Goal: Book appointment/travel/reservation

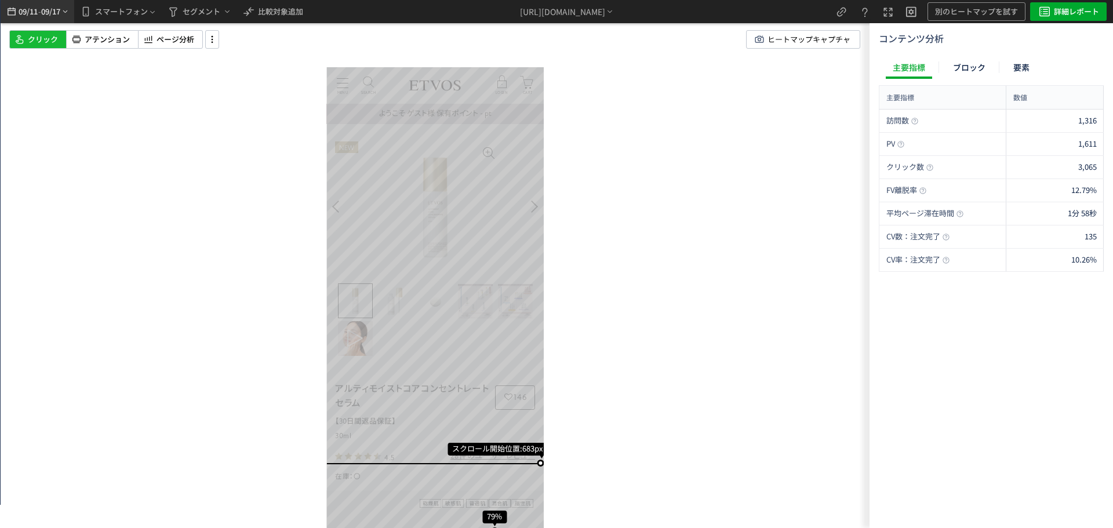
click at [41, 9] on span "-" at bounding box center [39, 11] width 3 height 23
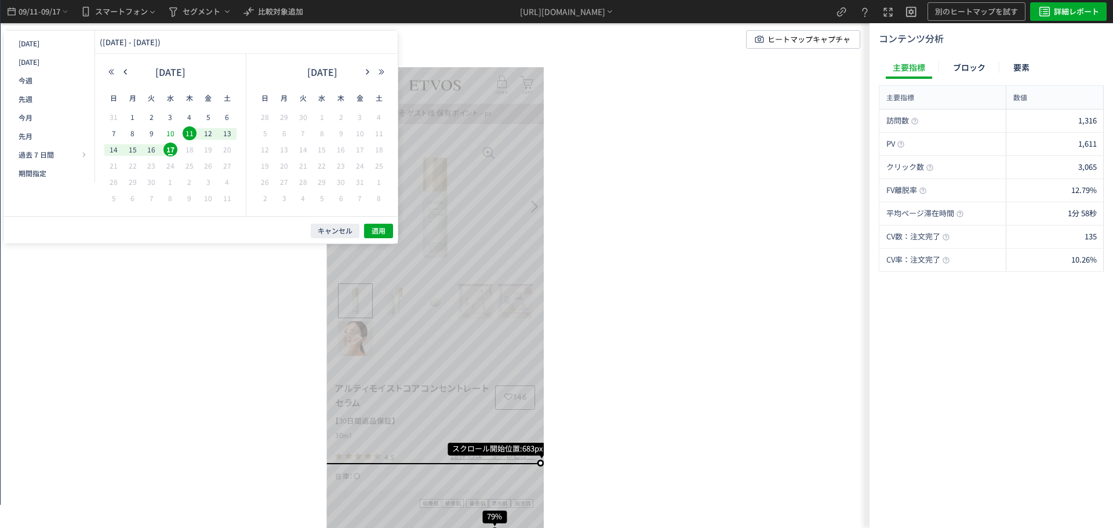
click at [173, 136] on span "10" at bounding box center [170, 133] width 14 height 14
click at [148, 147] on span "16" at bounding box center [151, 150] width 14 height 14
click at [375, 235] on span "適用" at bounding box center [379, 231] width 14 height 10
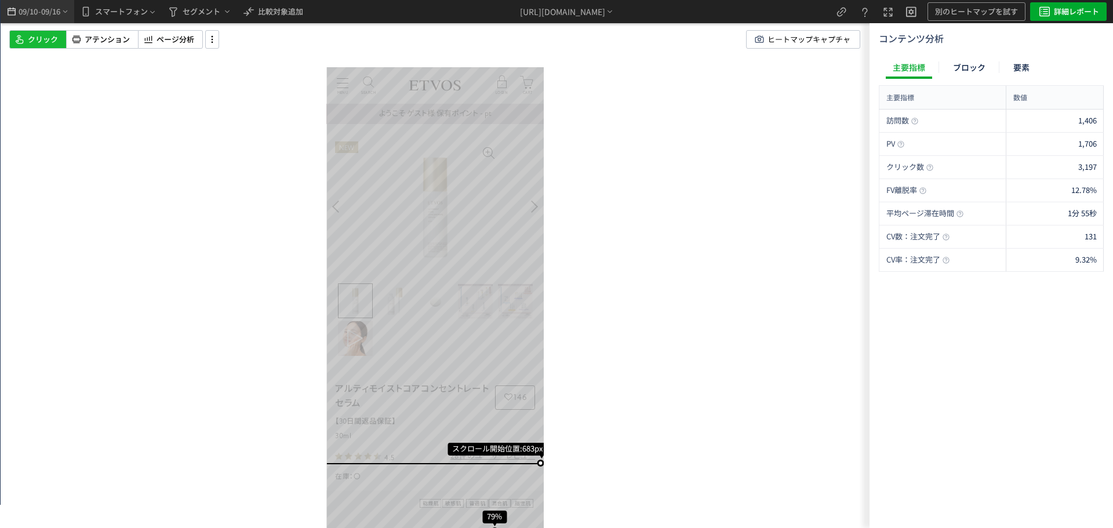
click at [72, 17] on div "09/10 - 09/16" at bounding box center [38, 11] width 74 height 23
click at [61, 13] on span "09/16" at bounding box center [51, 11] width 20 height 23
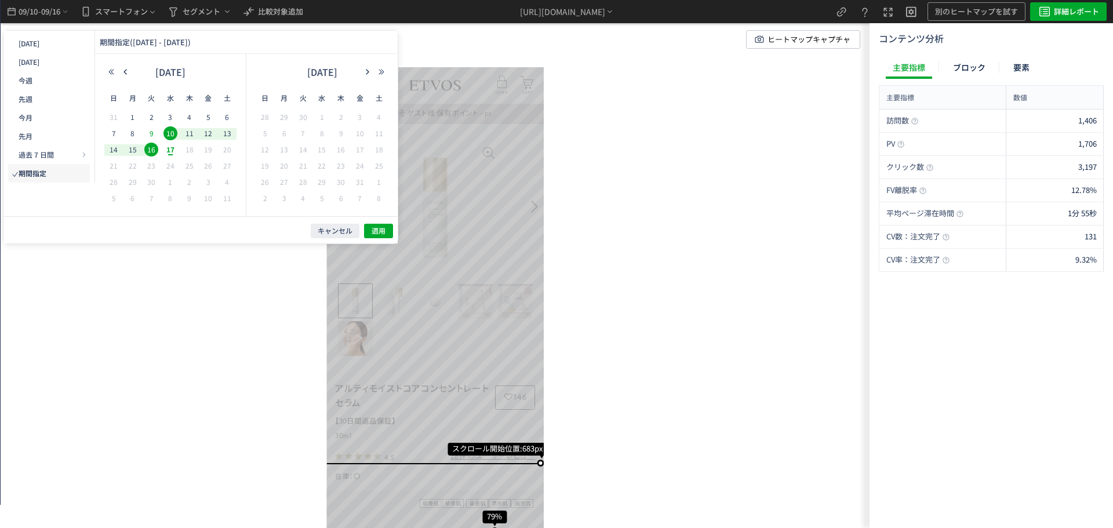
click at [152, 134] on span "9" at bounding box center [151, 133] width 14 height 14
click at [165, 121] on span "3" at bounding box center [170, 117] width 14 height 14
click at [374, 232] on span "適用" at bounding box center [379, 231] width 14 height 10
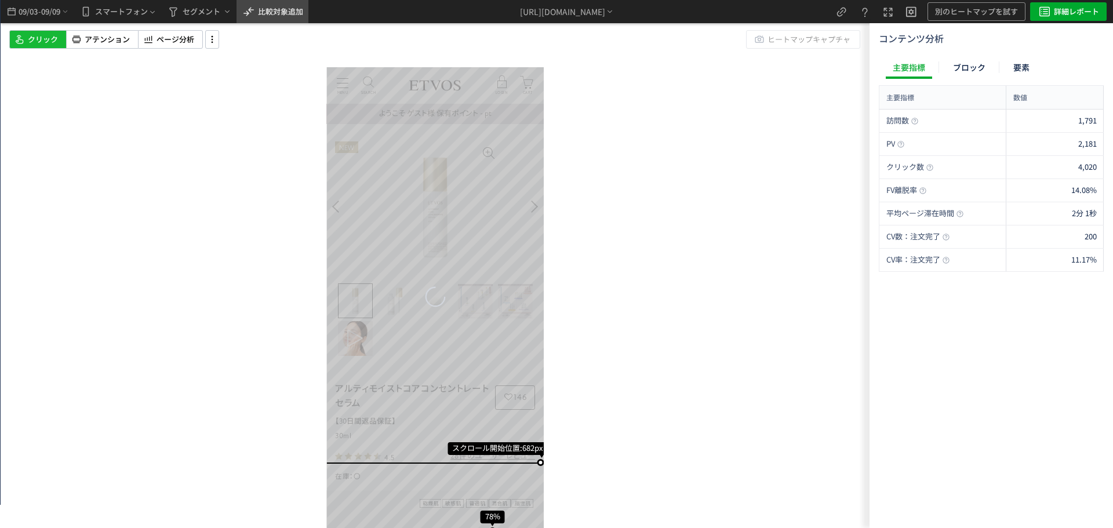
click at [275, 15] on span "比較対象追加" at bounding box center [280, 11] width 45 height 11
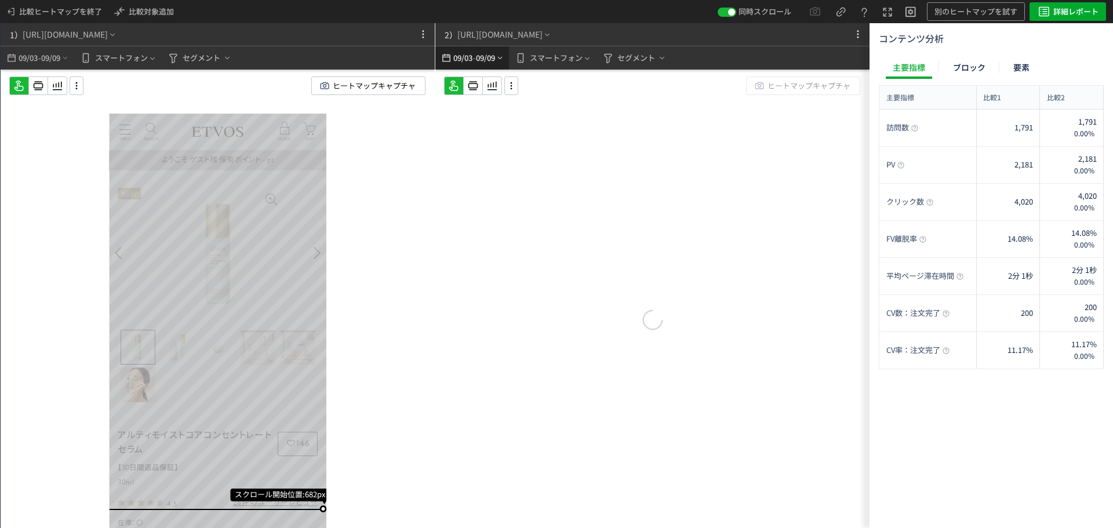
click at [496, 55] on span "09/09" at bounding box center [486, 57] width 20 height 23
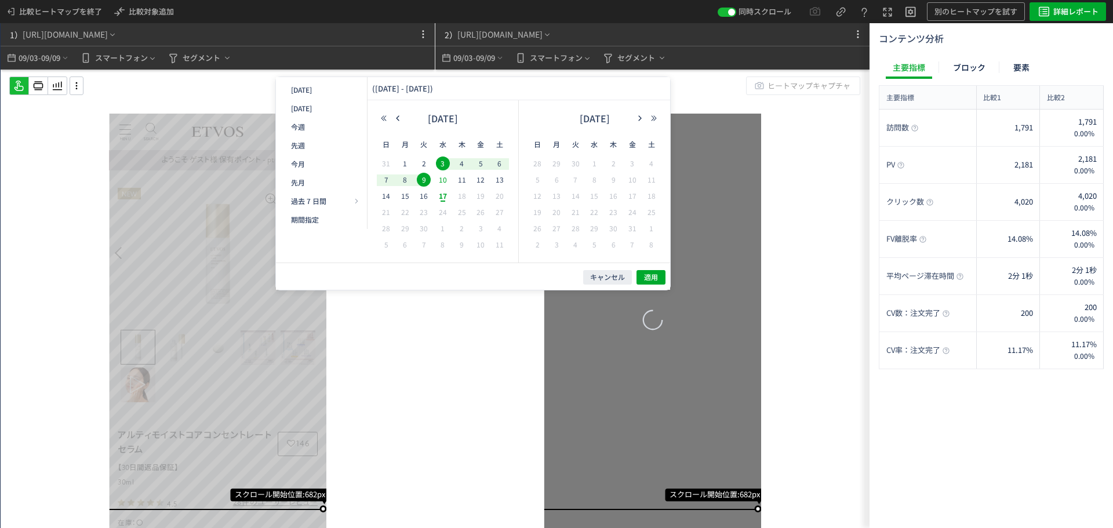
click at [448, 181] on span "10" at bounding box center [443, 180] width 14 height 14
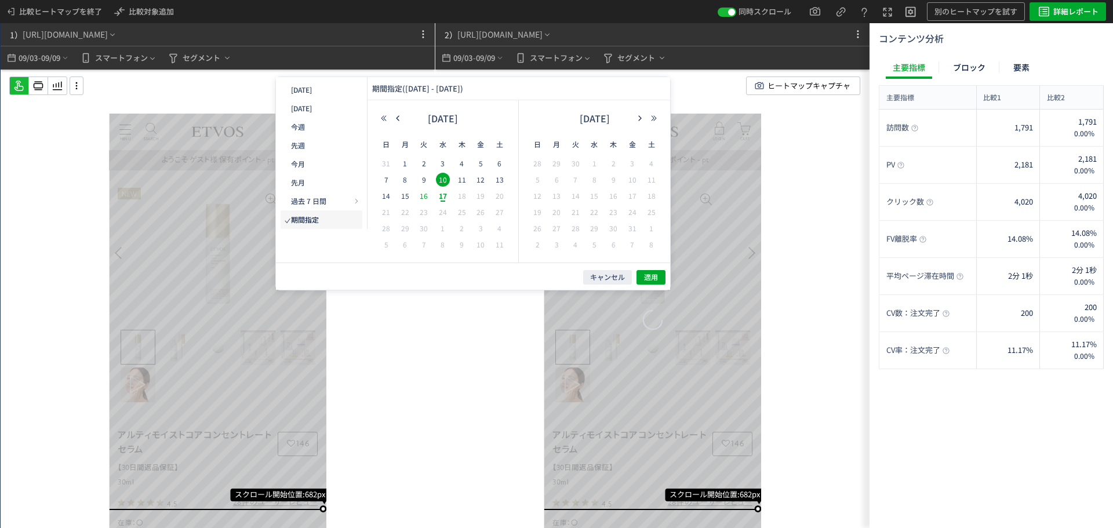
click at [424, 196] on span "16" at bounding box center [424, 196] width 14 height 14
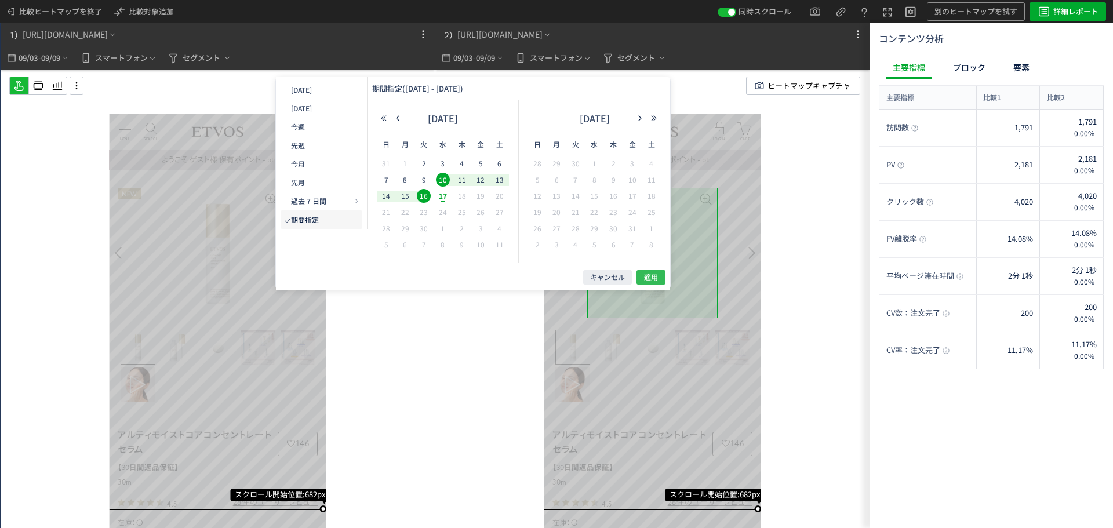
click at [655, 279] on span "適用" at bounding box center [651, 277] width 14 height 10
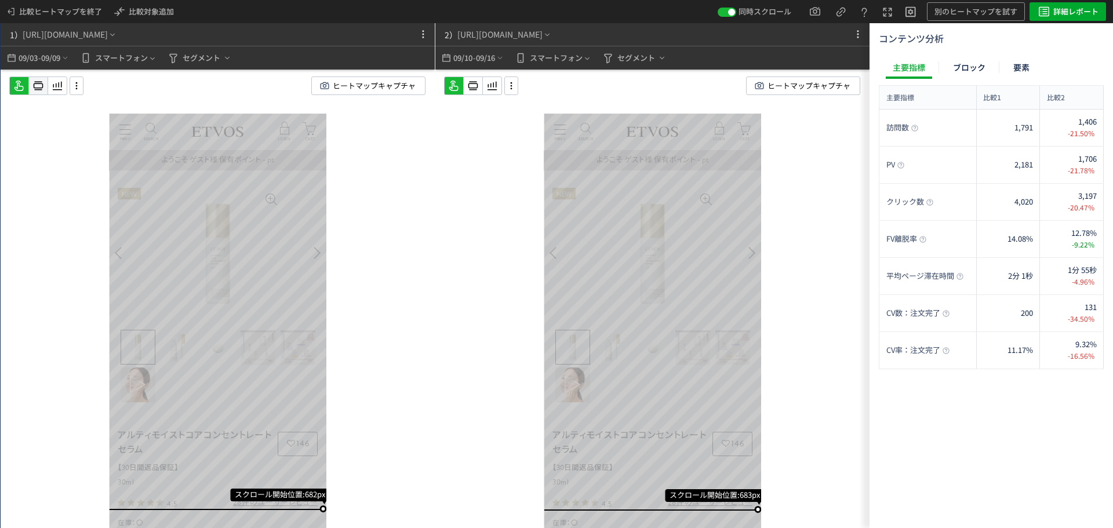
click at [37, 86] on icon at bounding box center [38, 86] width 14 height 14
click at [479, 85] on icon at bounding box center [473, 86] width 14 height 14
click at [108, 37] on div "[URL][DOMAIN_NAME]" at bounding box center [65, 34] width 85 height 12
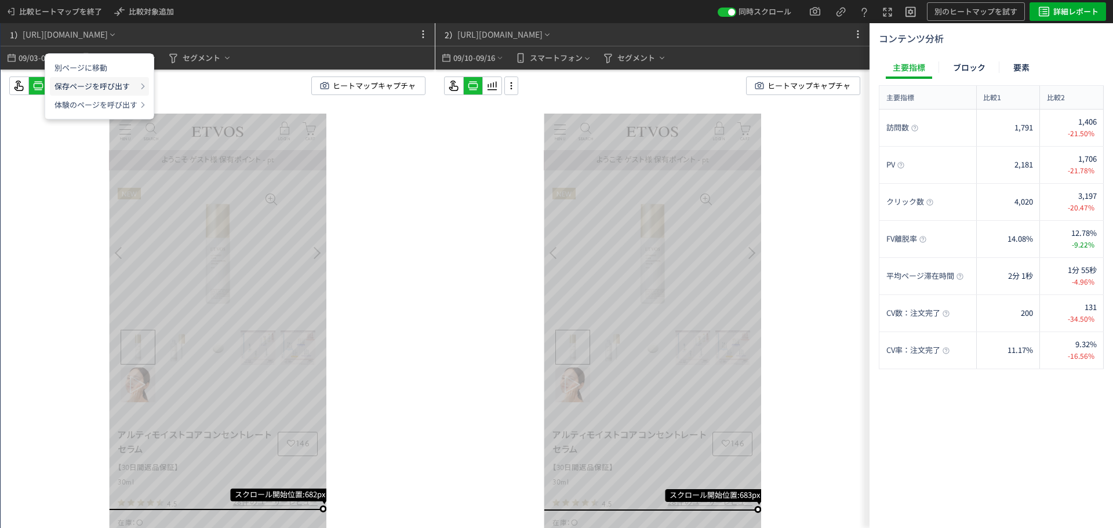
click at [127, 86] on p "保存ページを呼び出す" at bounding box center [95, 86] width 83 height 19
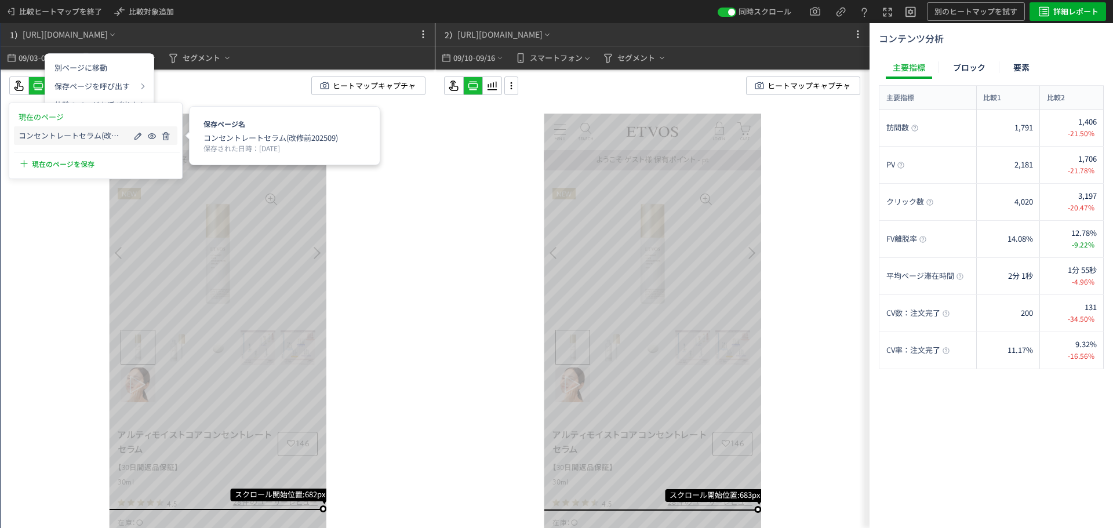
click at [130, 138] on div "コンセントレートセラム(改修前202509)" at bounding box center [95, 135] width 163 height 19
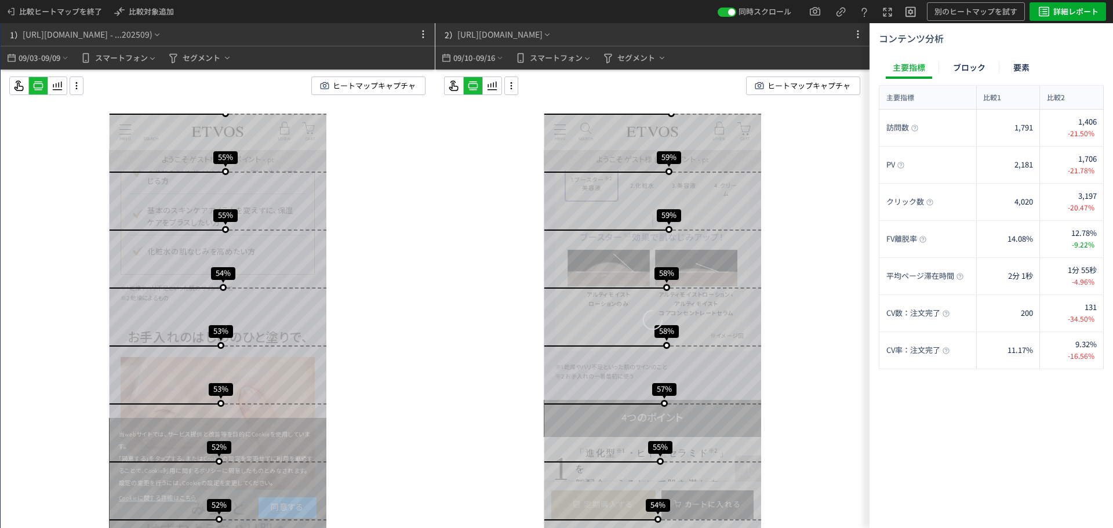
scroll to position [1392, 0]
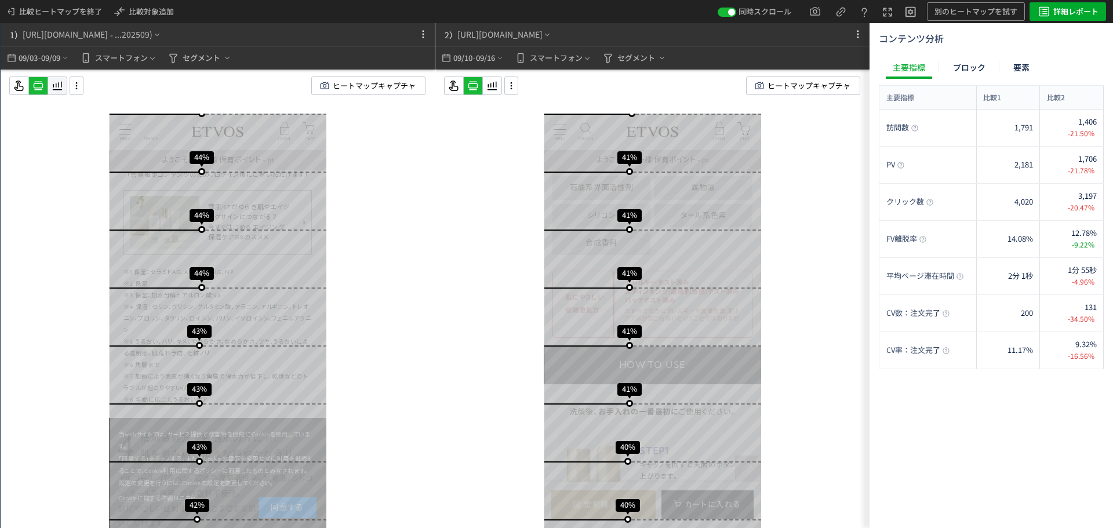
click at [59, 89] on use at bounding box center [58, 86] width 10 height 9
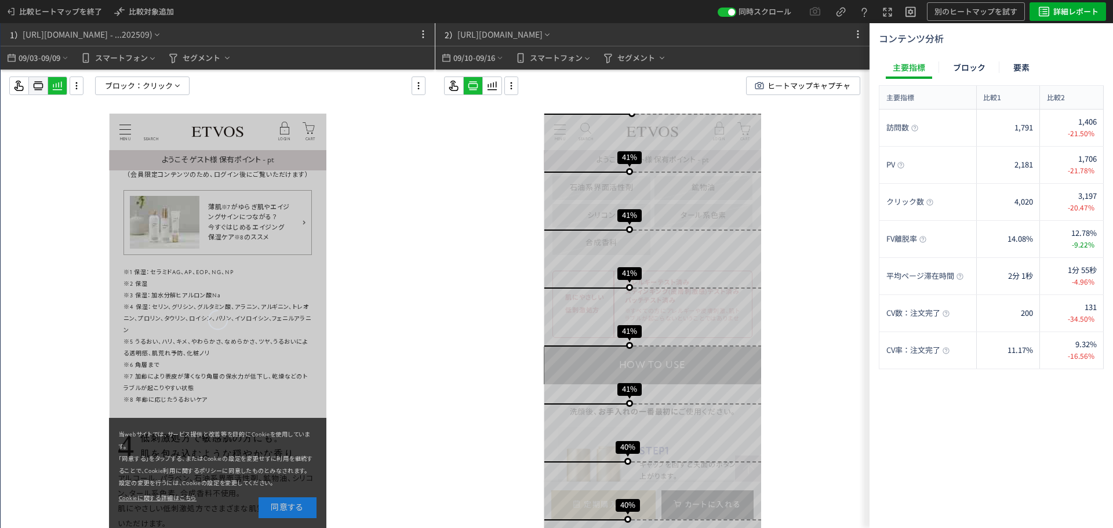
click at [38, 85] on icon at bounding box center [38, 86] width 14 height 14
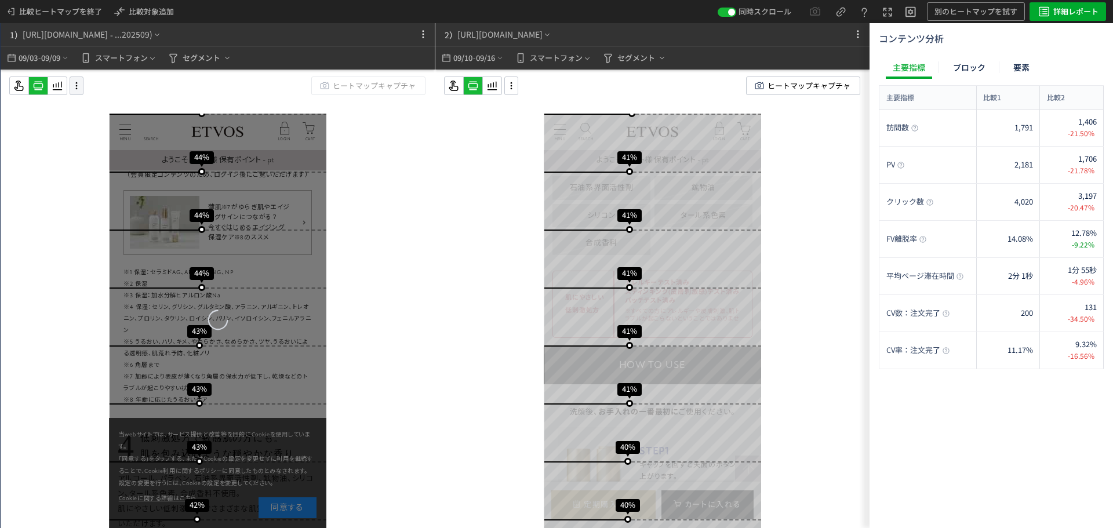
click at [75, 85] on icon at bounding box center [77, 85] width 14 height 13
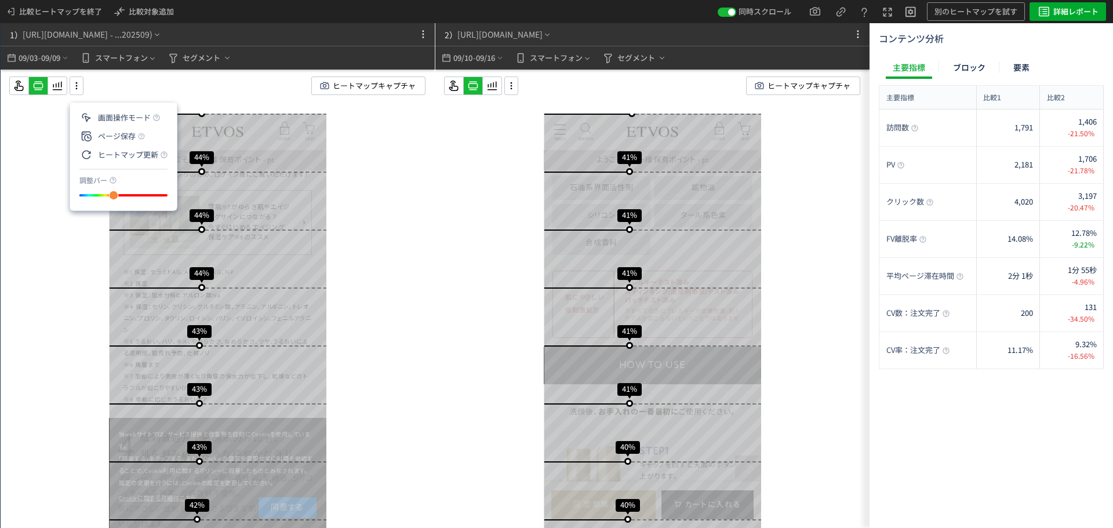
drag, startPoint x: 126, startPoint y: 195, endPoint x: 116, endPoint y: 195, distance: 9.9
click at [116, 195] on div "slider between 0 and 200" at bounding box center [114, 196] width 10 height 10
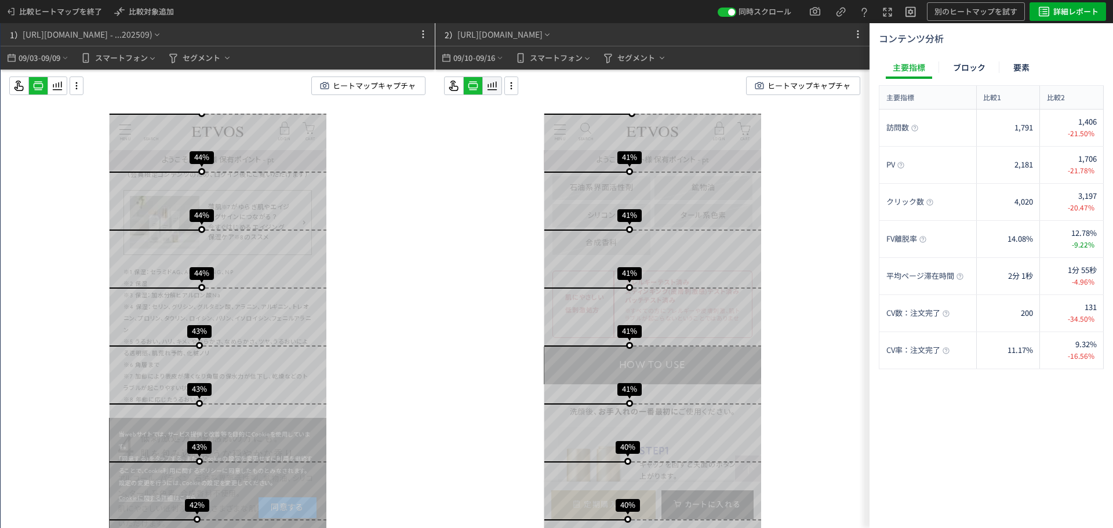
click at [486, 86] on icon at bounding box center [492, 86] width 14 height 14
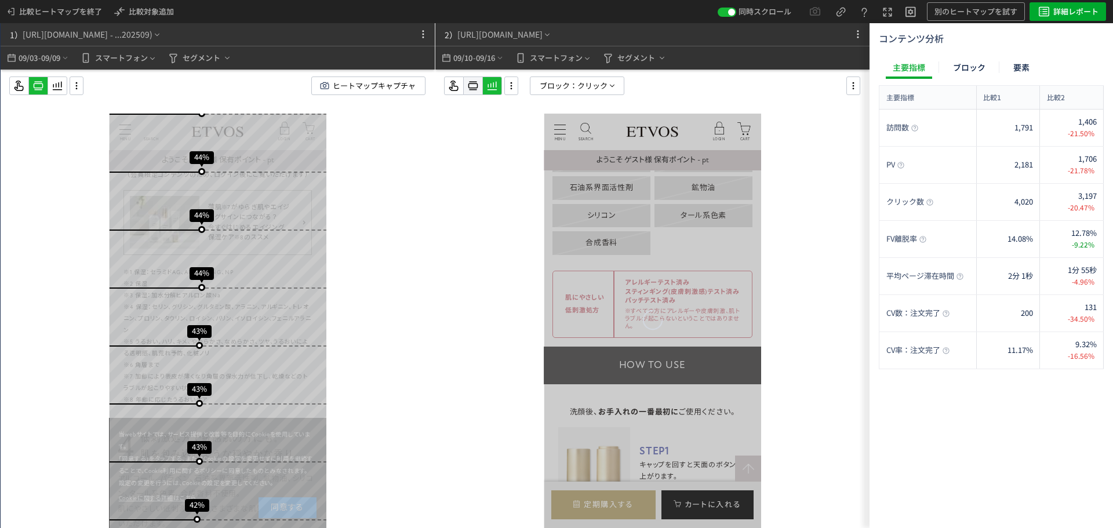
click at [476, 86] on icon at bounding box center [473, 86] width 14 height 14
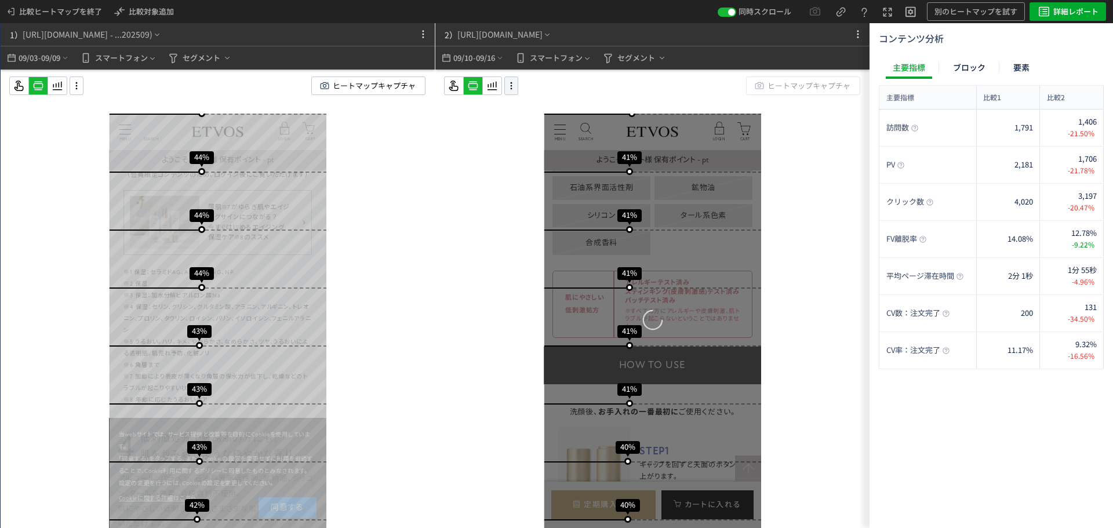
click at [512, 84] on icon at bounding box center [511, 85] width 14 height 13
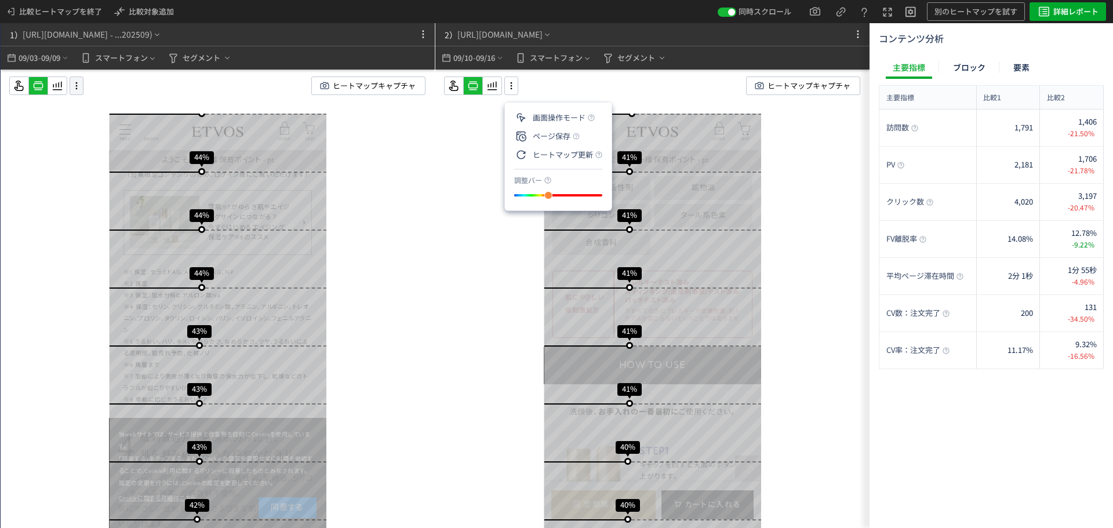
click at [74, 86] on icon at bounding box center [77, 85] width 14 height 13
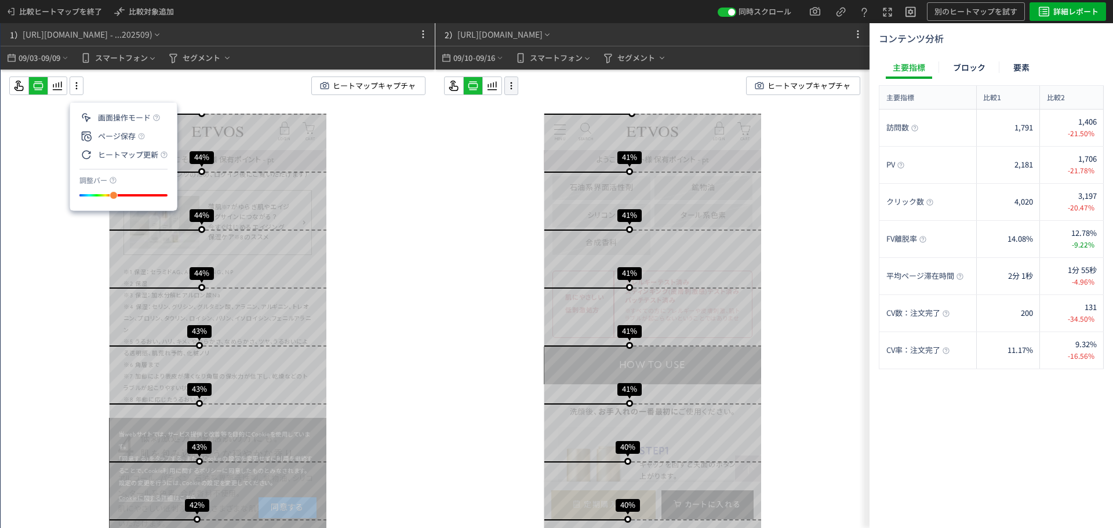
click at [511, 82] on use at bounding box center [512, 85] width 2 height 7
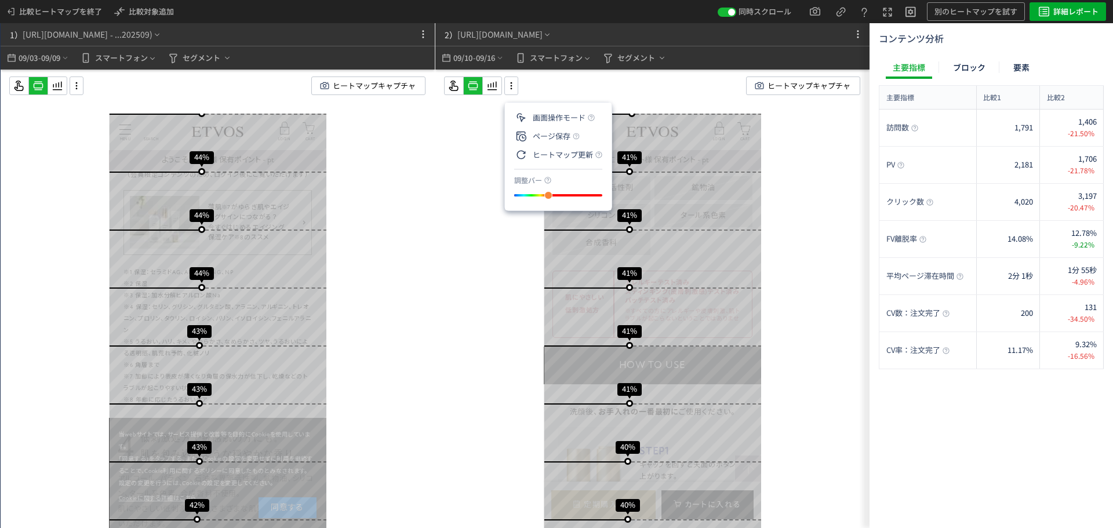
click at [464, 297] on div "スクロール開始位置:683px スクロール到達率 79% スクロール到達率 75% スクロール到達率 73% スクロール到達率 71% スクロール到達率 69…" at bounding box center [652, 322] width 434 height 505
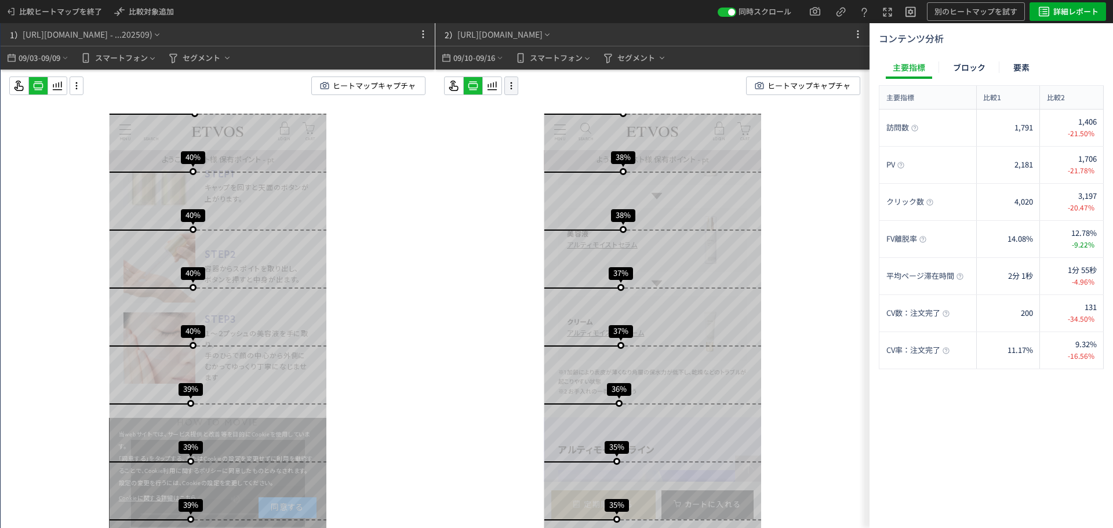
click at [504, 87] on icon at bounding box center [511, 85] width 14 height 13
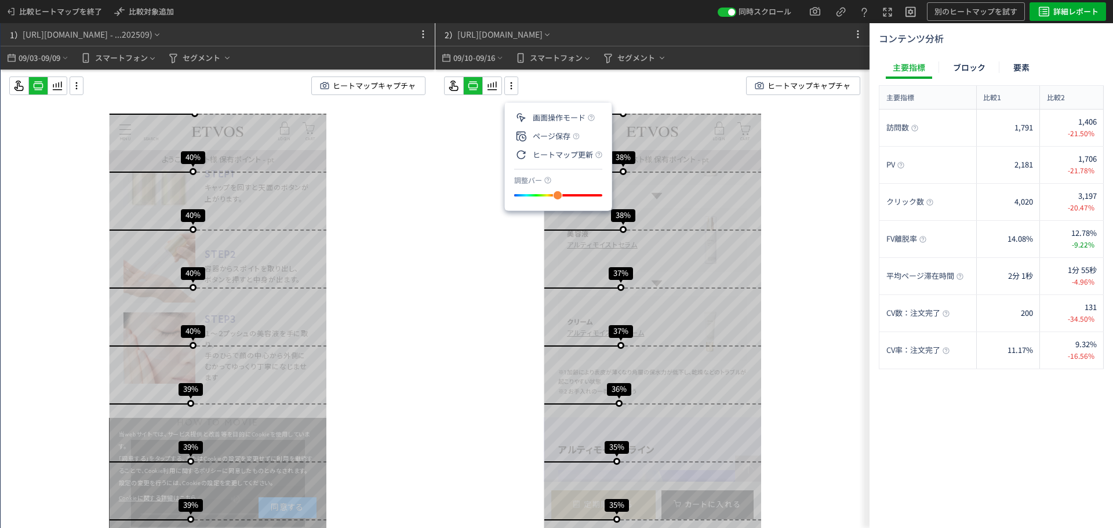
drag, startPoint x: 554, startPoint y: 192, endPoint x: 563, endPoint y: 203, distance: 14.8
click at [563, 203] on div "slider between 0 and 200" at bounding box center [557, 195] width 21 height 21
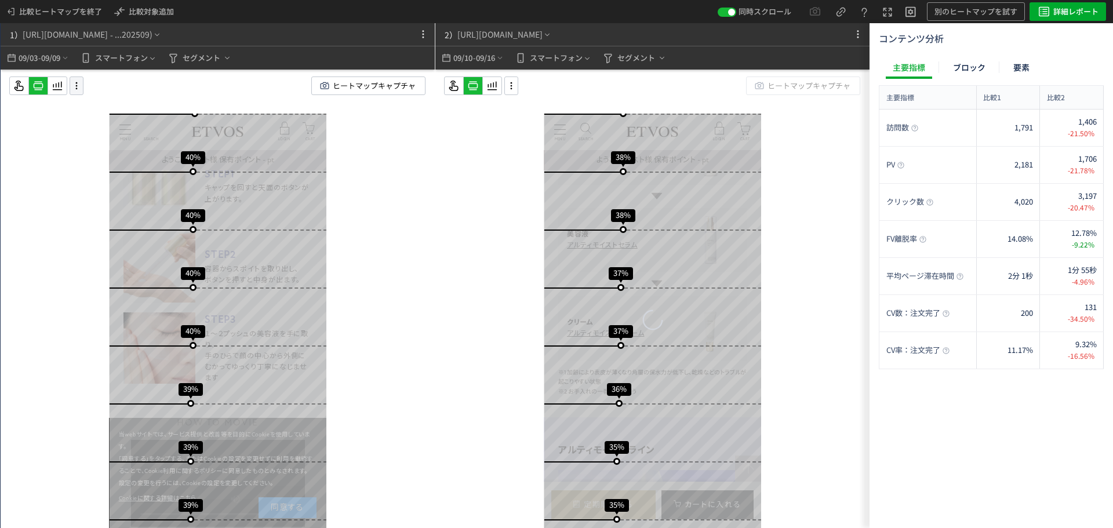
click at [75, 81] on icon at bounding box center [77, 85] width 14 height 13
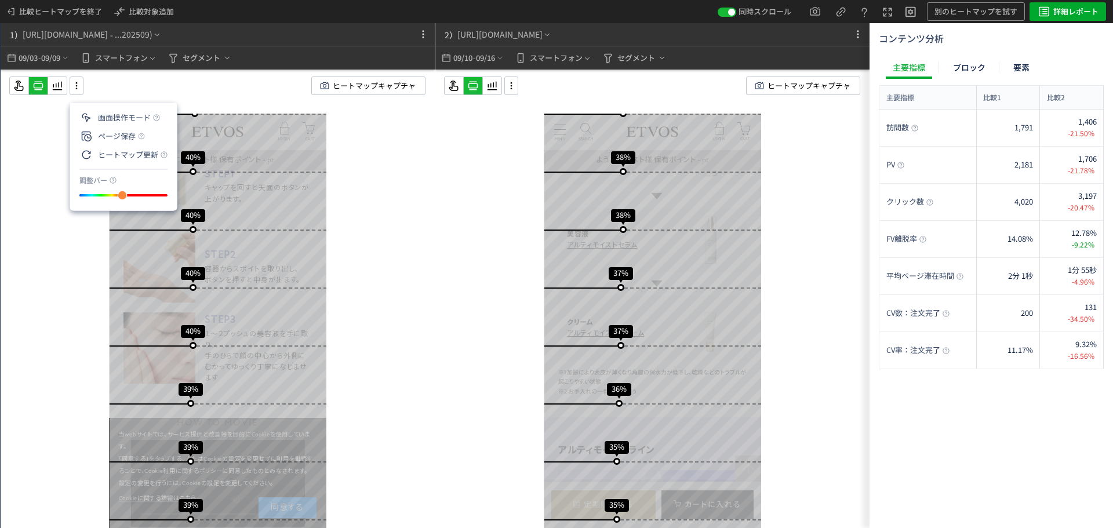
drag, startPoint x: 119, startPoint y: 196, endPoint x: 128, endPoint y: 206, distance: 13.6
click at [128, 206] on ul "画面操作モード ページ保存 ヒートマップ更新 調整バー" at bounding box center [123, 157] width 107 height 108
click at [374, 322] on div "スクロール開始位置:682px スクロール到達率 78% スクロール到達率 73% スクロール到達率 71% スクロール到達率 69% スクロール到達率 67…" at bounding box center [218, 322] width 434 height 505
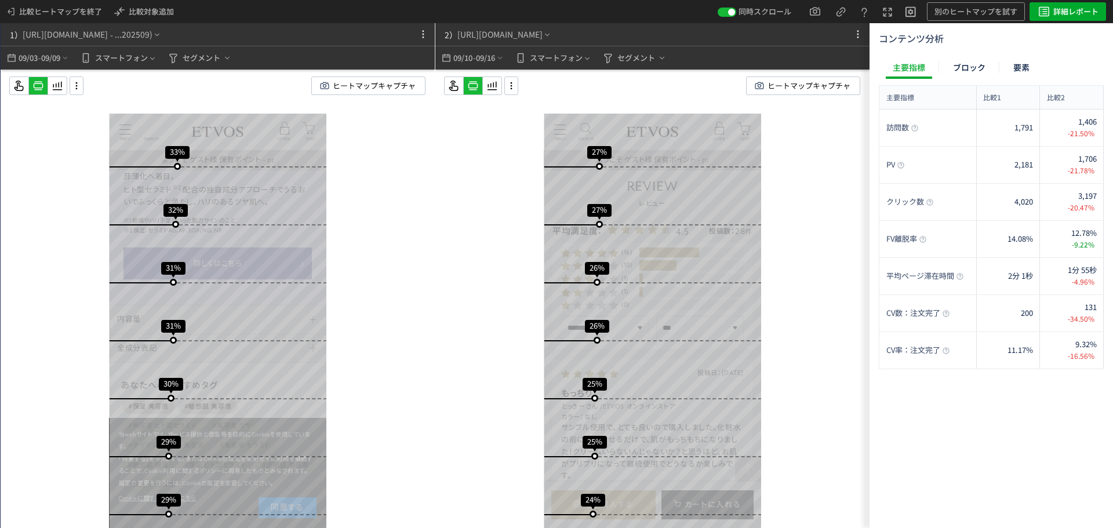
scroll to position [6595, 0]
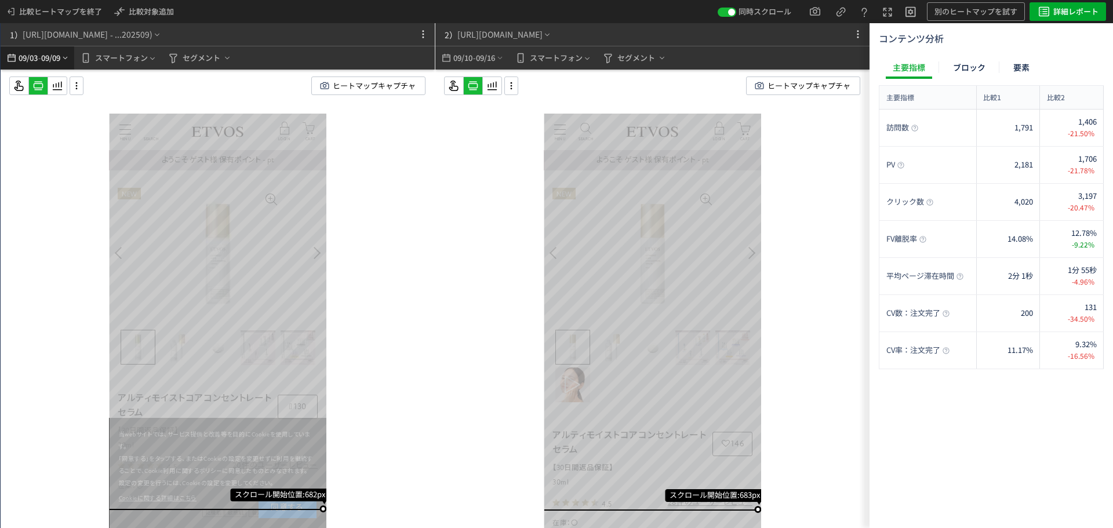
click at [59, 56] on span "09/09" at bounding box center [51, 57] width 20 height 23
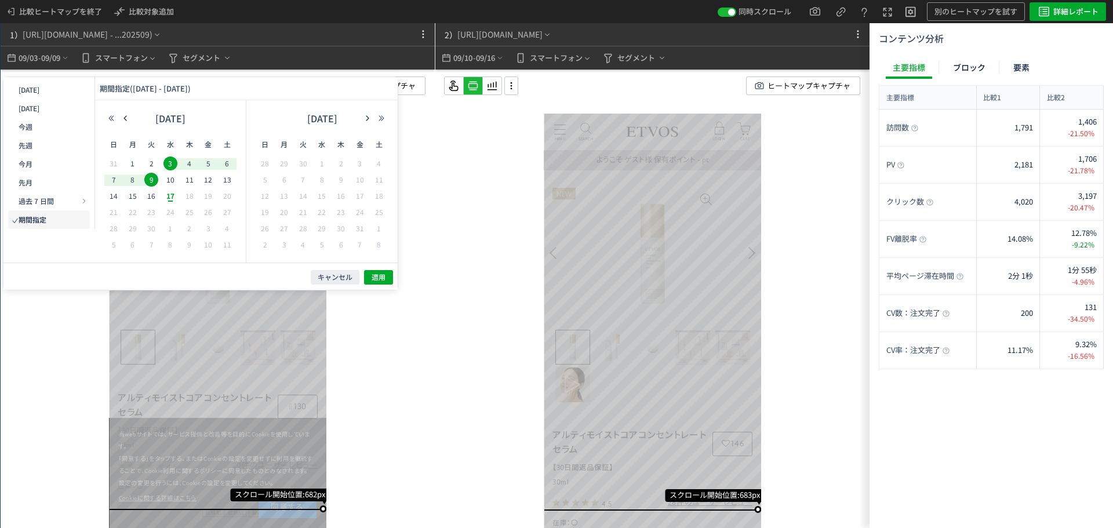
click at [791, 220] on div "スクロール開始位置:683px スクロール到達率 79% スクロール到達率 75% スクロール到達率 73% スクロール到達率 71% スクロール到達率 69…" at bounding box center [652, 322] width 434 height 505
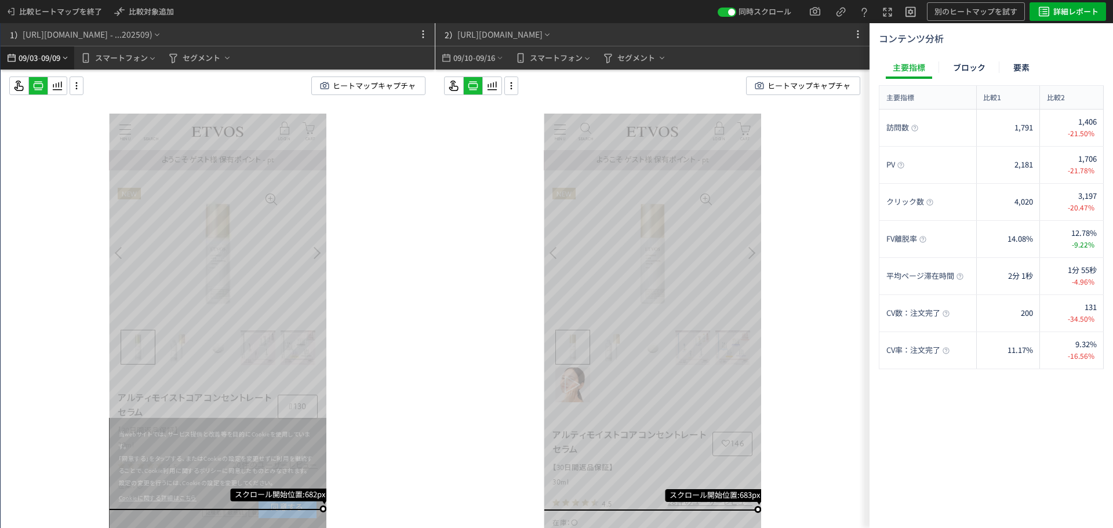
click at [46, 60] on span "09/09" at bounding box center [51, 57] width 20 height 23
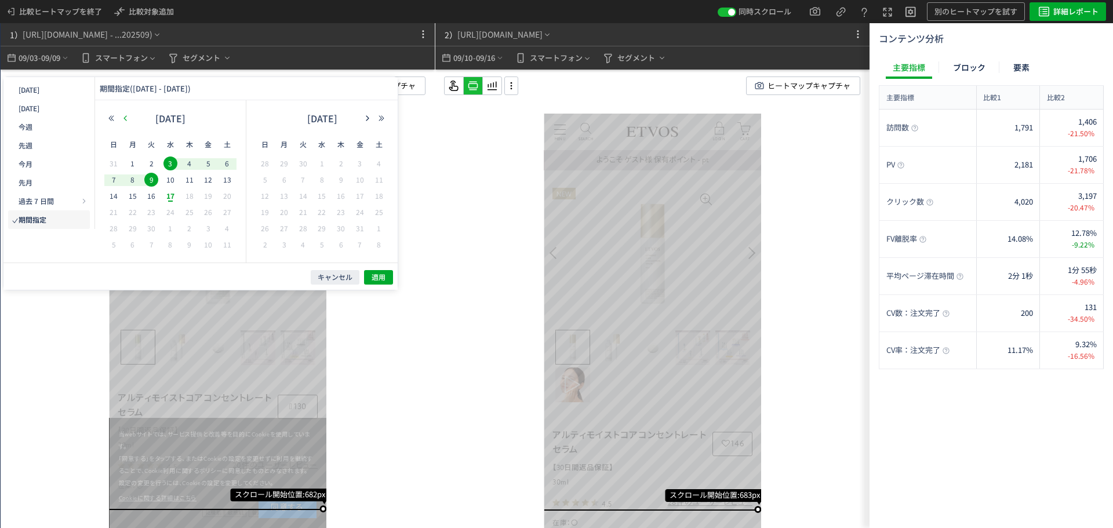
click at [129, 118] on button "button" at bounding box center [125, 118] width 14 height 8
click at [174, 213] on span "20" at bounding box center [170, 212] width 14 height 14
click at [155, 224] on span "26" at bounding box center [151, 228] width 14 height 14
click at [384, 279] on span "適用" at bounding box center [379, 277] width 14 height 10
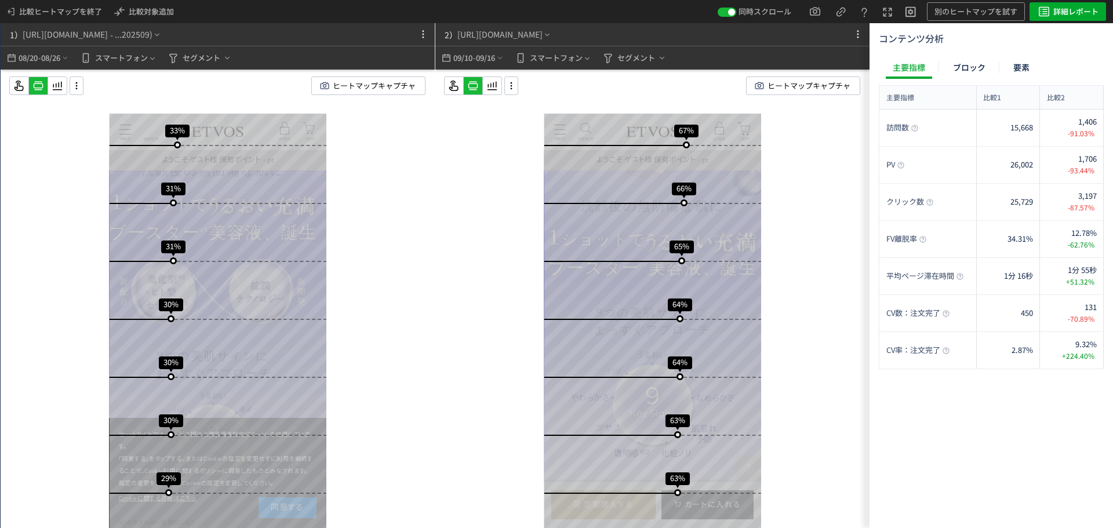
scroll to position [870, 0]
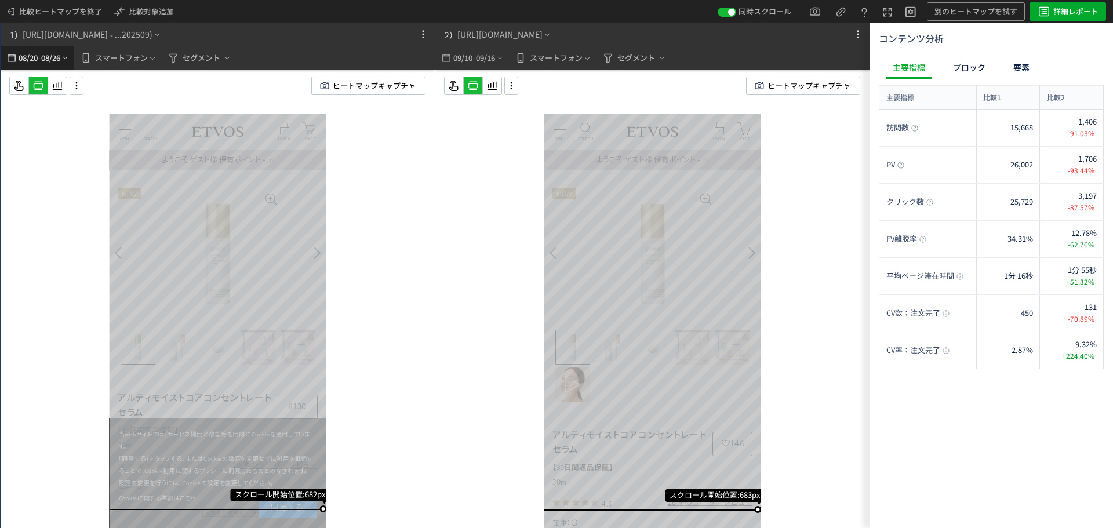
click at [58, 57] on span "08/26" at bounding box center [51, 57] width 20 height 23
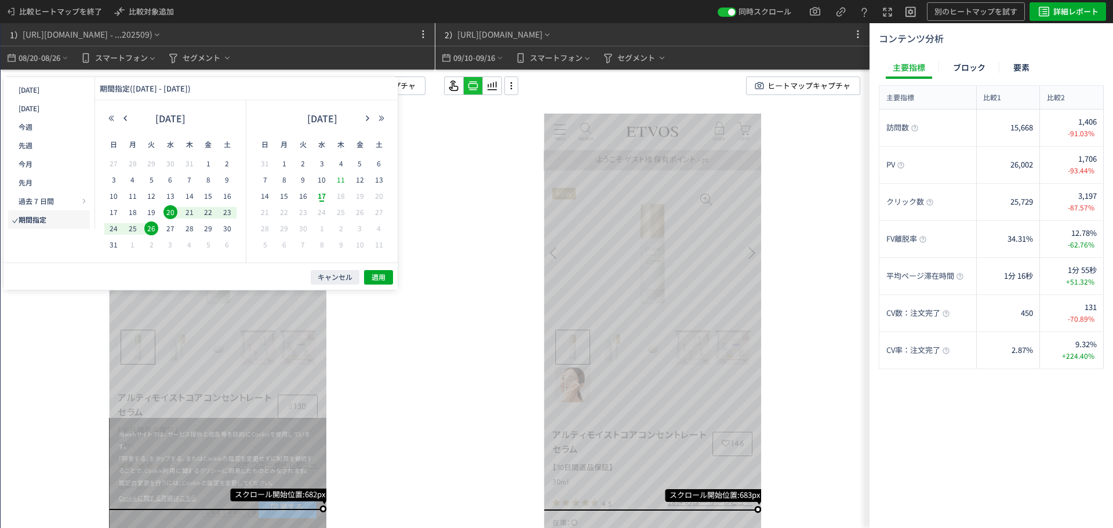
click at [343, 182] on span "11" at bounding box center [341, 180] width 14 height 14
click at [318, 198] on span "17" at bounding box center [322, 196] width 14 height 14
click at [347, 274] on span "キャンセル" at bounding box center [335, 277] width 35 height 10
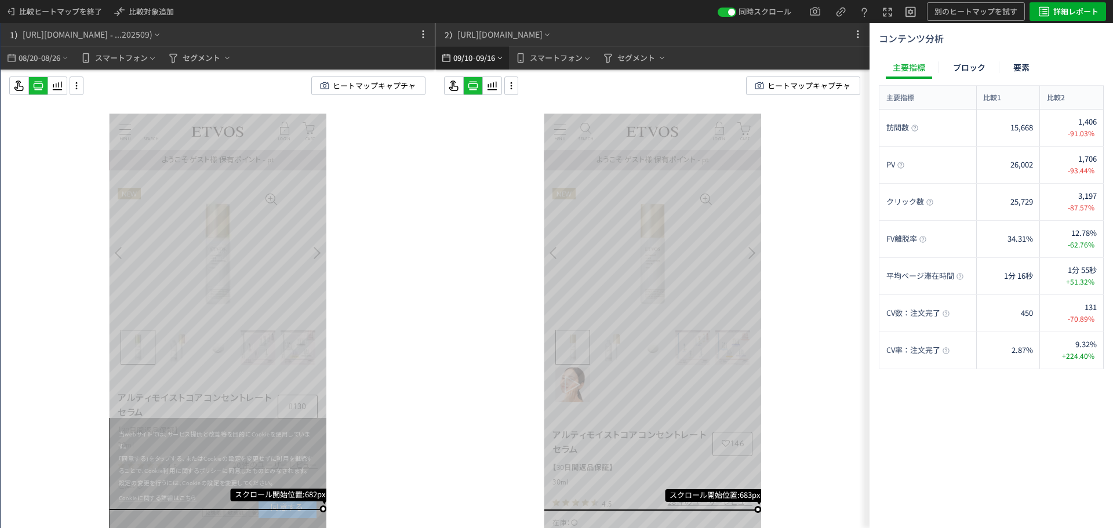
click at [496, 64] on span "09/16" at bounding box center [486, 57] width 20 height 23
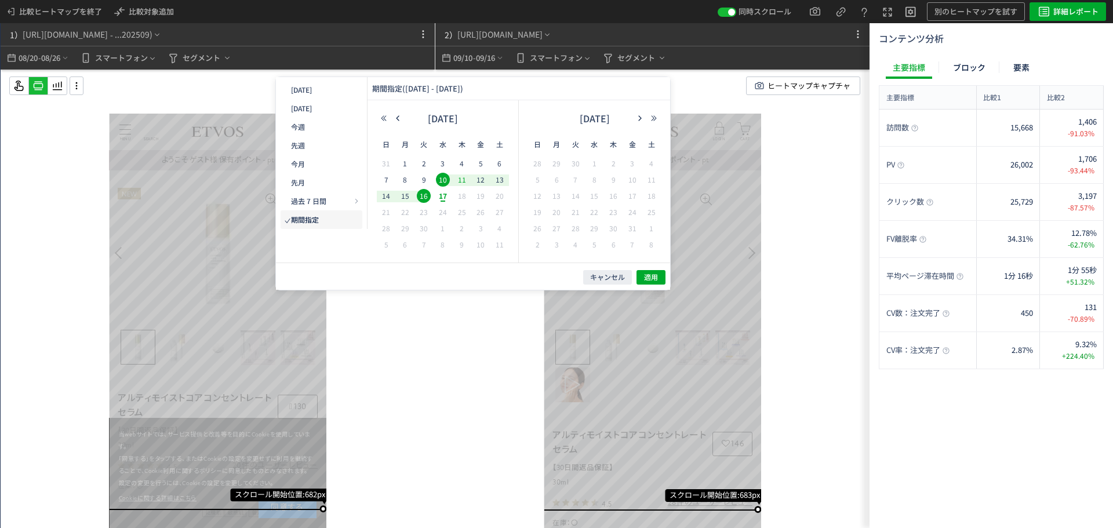
click at [464, 181] on span "11" at bounding box center [462, 180] width 14 height 14
click at [440, 198] on span "17" at bounding box center [443, 196] width 14 height 14
click at [648, 281] on span "適用" at bounding box center [651, 277] width 14 height 10
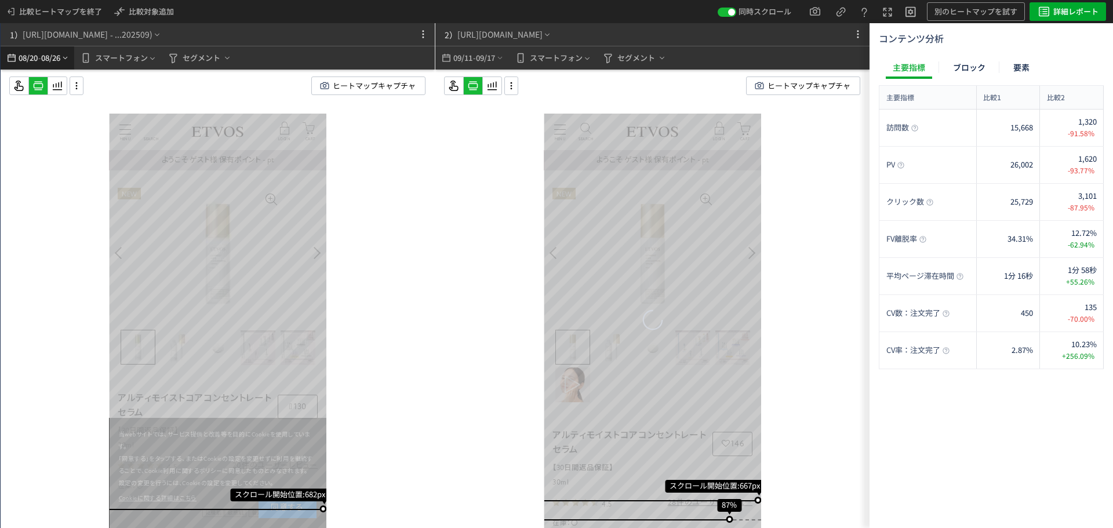
click at [31, 61] on span "08/20" at bounding box center [28, 57] width 20 height 23
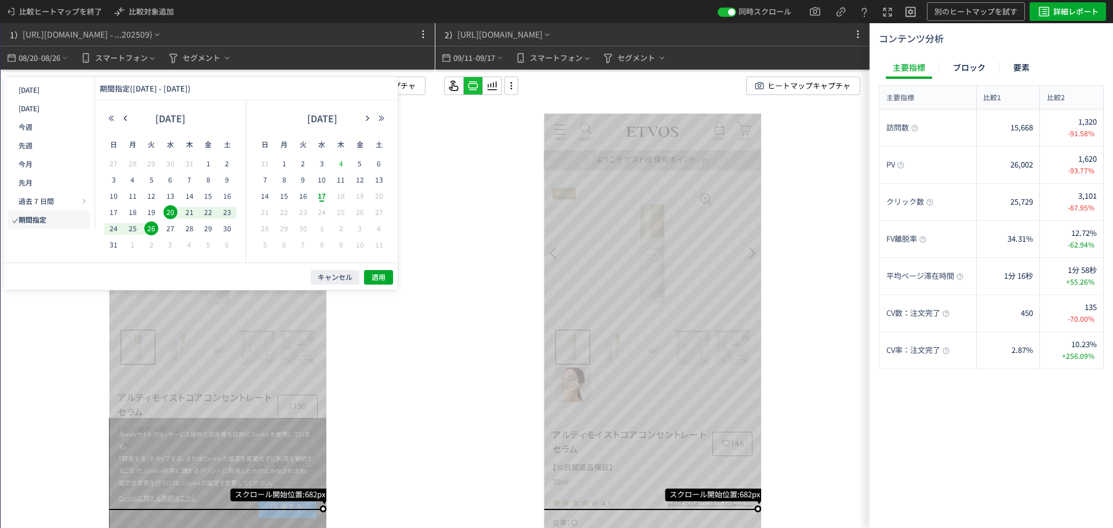
click at [343, 161] on span "4" at bounding box center [341, 164] width 14 height 14
click at [324, 177] on span "10" at bounding box center [322, 180] width 14 height 14
click at [378, 270] on div "キャンセル 適用" at bounding box center [200, 276] width 394 height 27
click at [377, 278] on span "適用" at bounding box center [379, 277] width 14 height 10
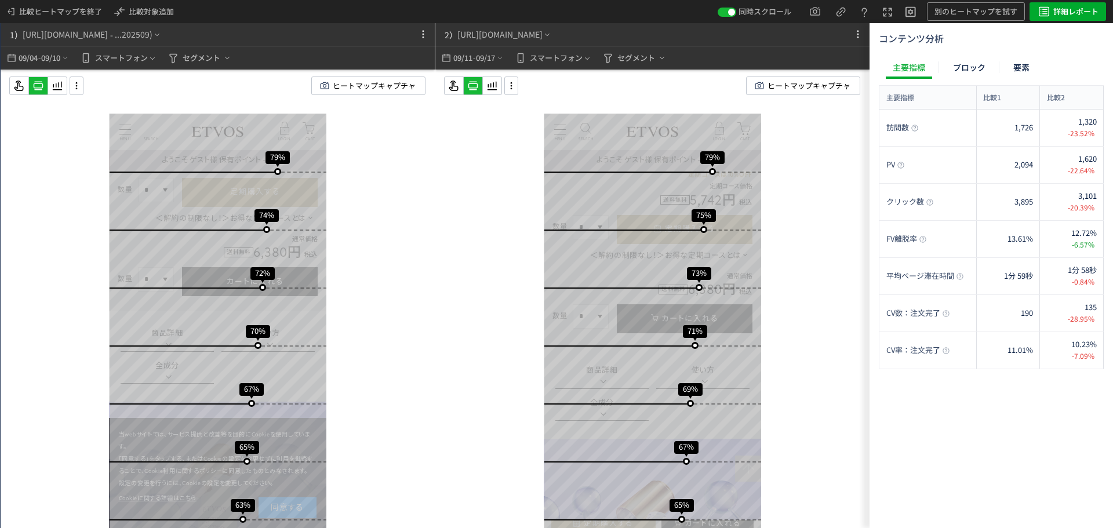
scroll to position [423, 0]
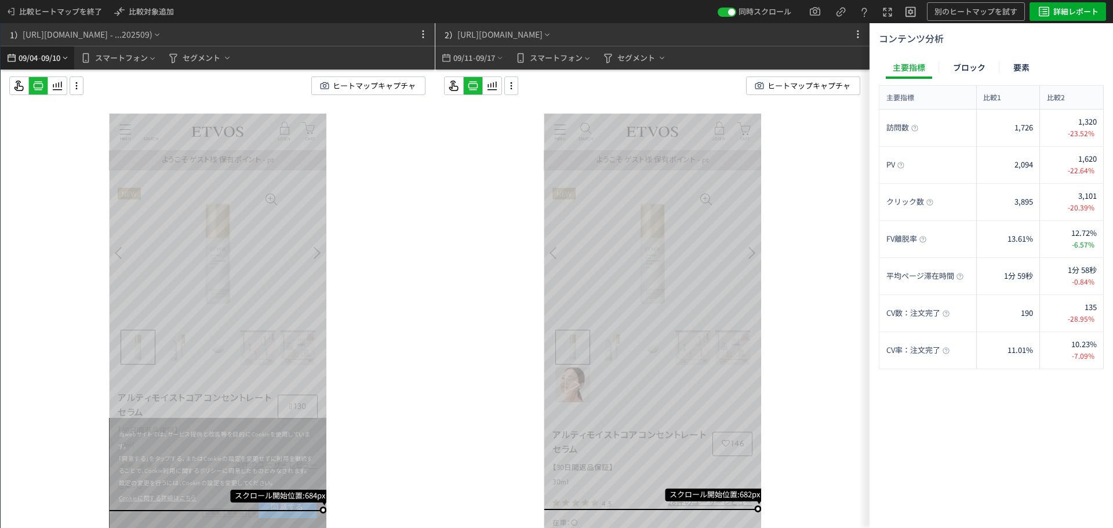
click at [53, 59] on span "09/10" at bounding box center [51, 57] width 20 height 23
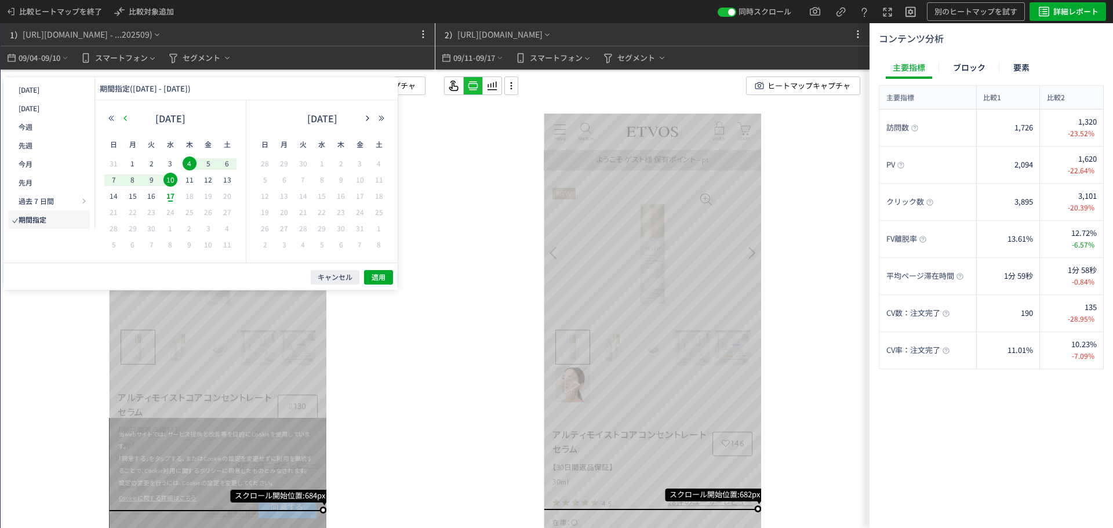
click at [126, 119] on icon "button" at bounding box center [125, 118] width 7 height 7
click at [168, 208] on span "20" at bounding box center [170, 212] width 14 height 14
click at [155, 230] on span "26" at bounding box center [151, 228] width 14 height 14
click at [378, 277] on span "適用" at bounding box center [379, 277] width 14 height 10
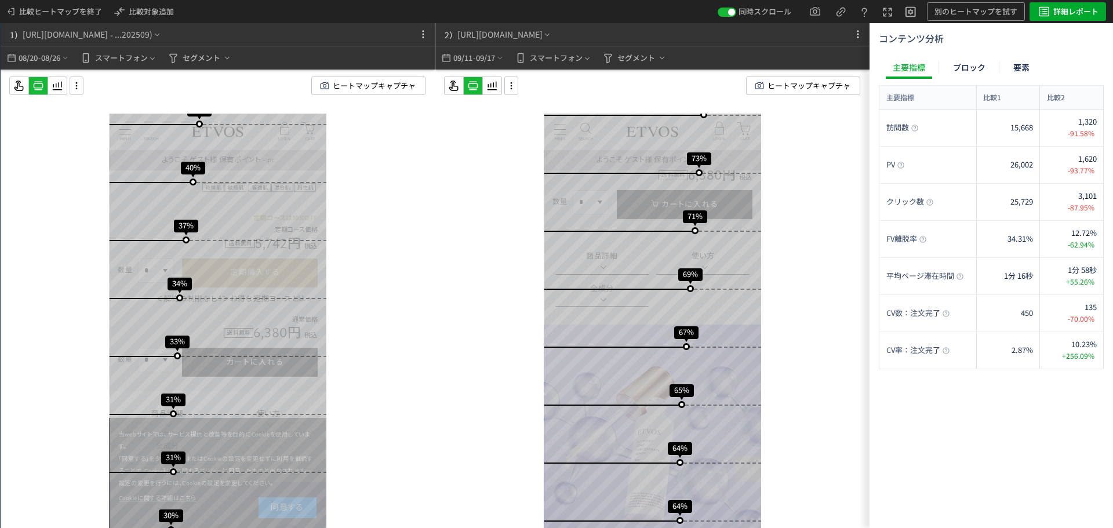
scroll to position [522, 0]
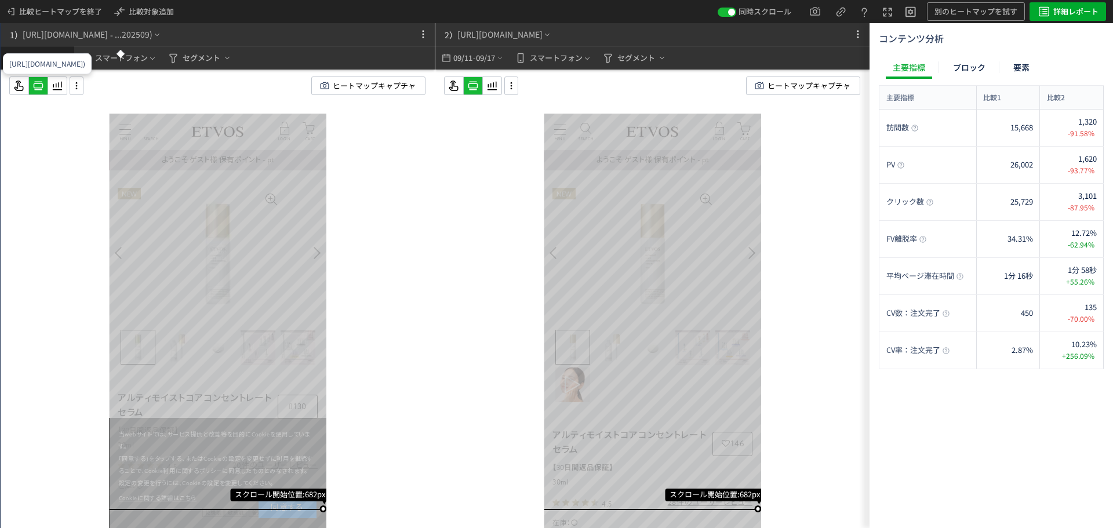
click at [46, 47] on span "08/26" at bounding box center [51, 57] width 20 height 23
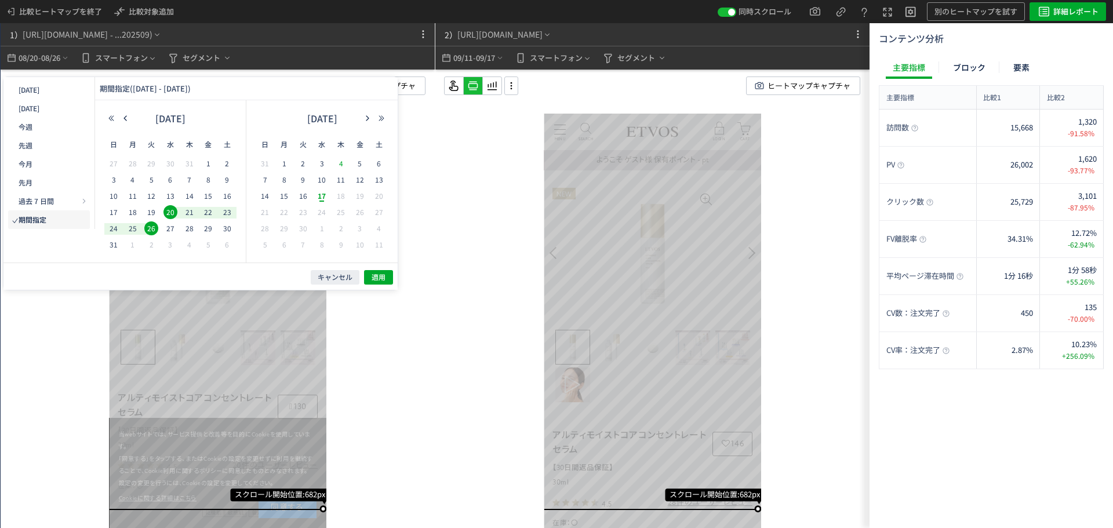
click at [339, 159] on span "4" at bounding box center [341, 164] width 14 height 14
click at [322, 177] on span "10" at bounding box center [322, 180] width 14 height 14
click at [377, 280] on span "適用" at bounding box center [379, 277] width 14 height 10
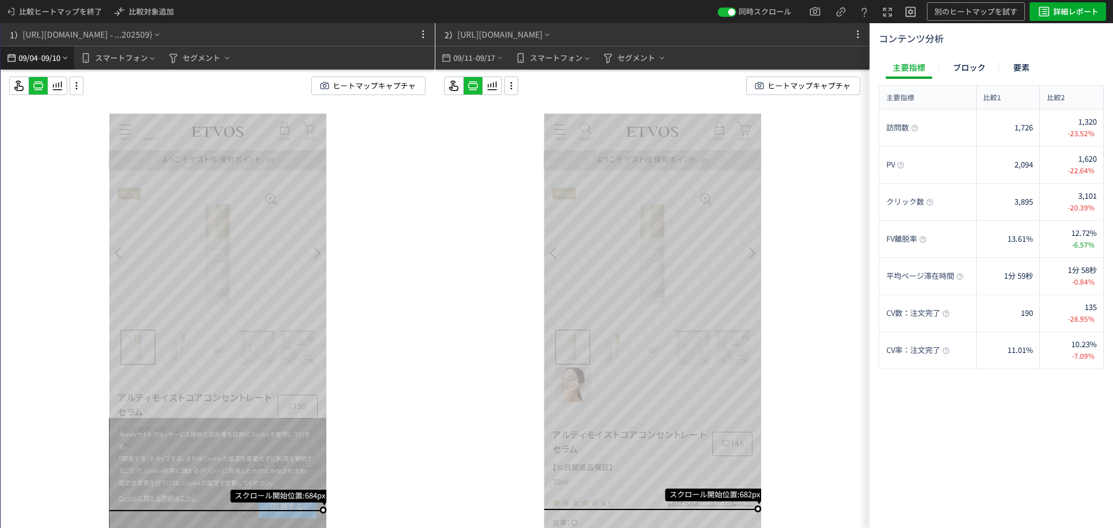
click at [67, 58] on icon "heatmap-top-bar" at bounding box center [65, 57] width 9 height 9
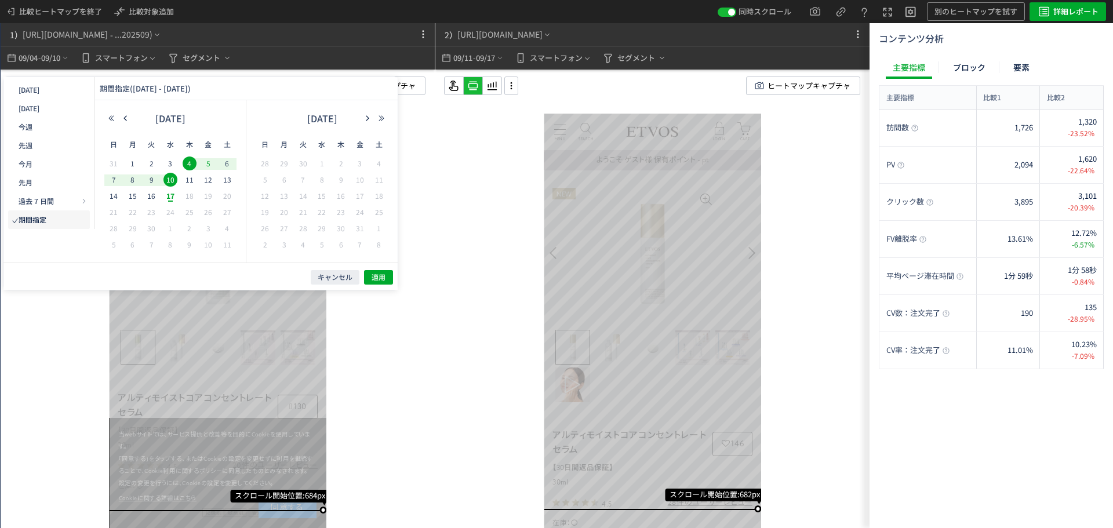
click at [208, 165] on span "5" at bounding box center [208, 164] width 14 height 14
click at [117, 182] on span "7" at bounding box center [114, 180] width 14 height 14
click at [379, 276] on span "適用" at bounding box center [379, 277] width 14 height 10
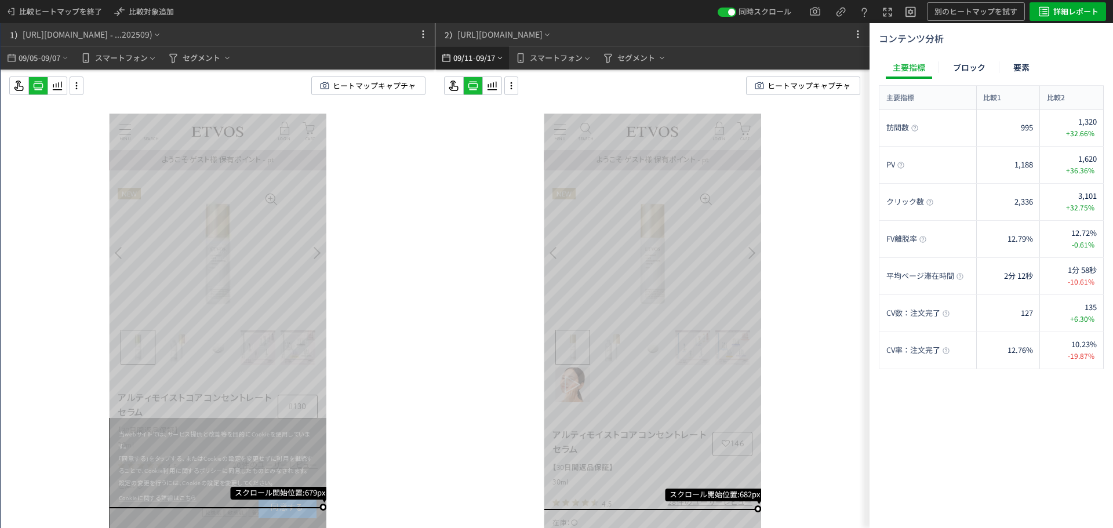
click at [483, 54] on span "09/17" at bounding box center [486, 57] width 20 height 23
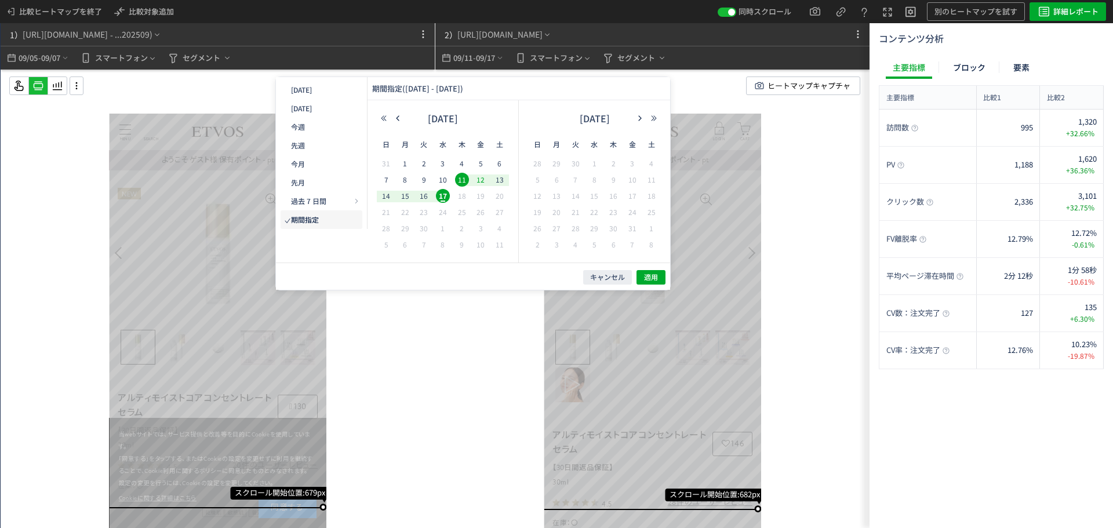
click at [483, 179] on span "12" at bounding box center [481, 180] width 14 height 14
click at [383, 195] on span "14" at bounding box center [386, 196] width 14 height 14
click at [655, 273] on span "適用" at bounding box center [651, 277] width 14 height 10
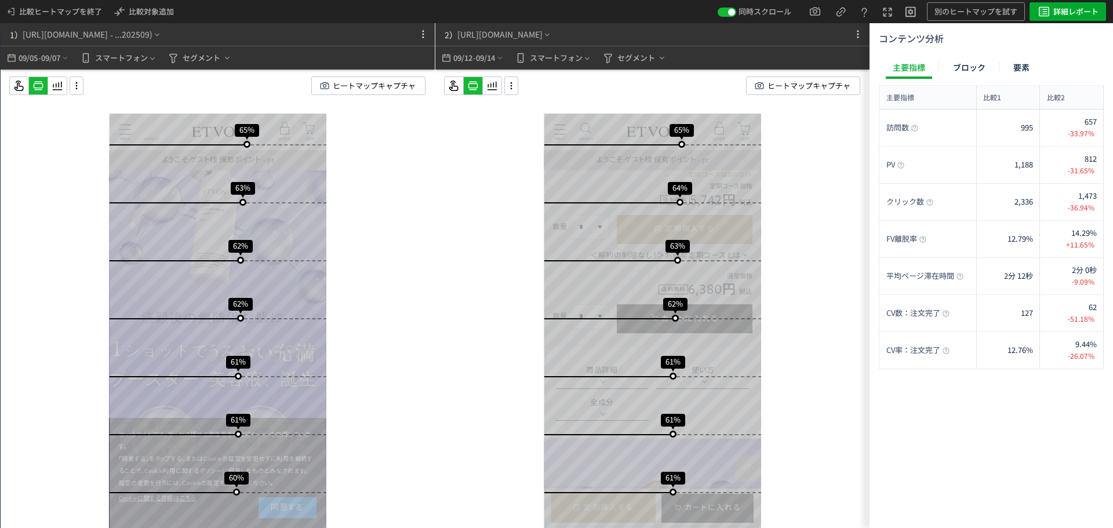
scroll to position [817, 0]
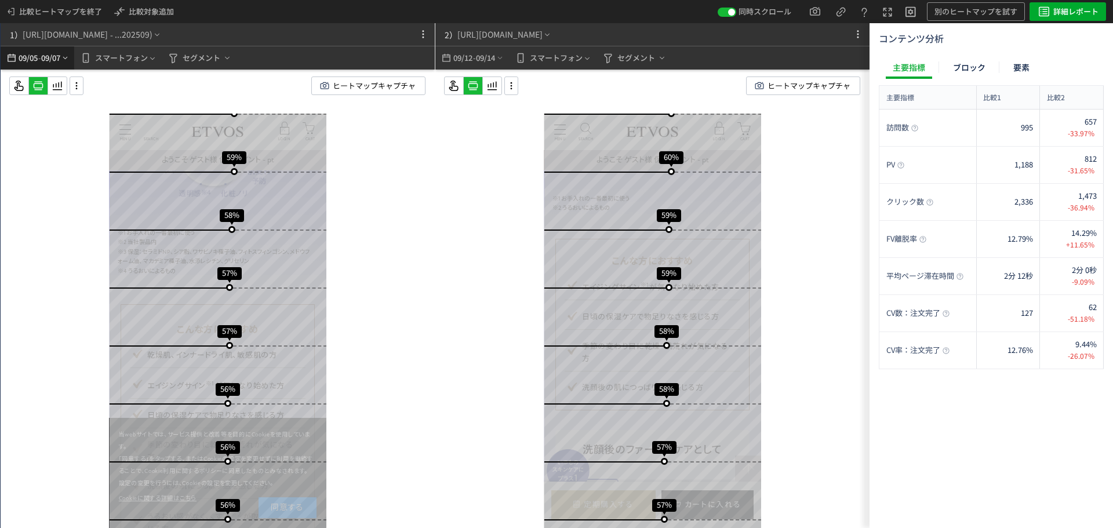
click at [54, 56] on span "09/07" at bounding box center [51, 57] width 20 height 23
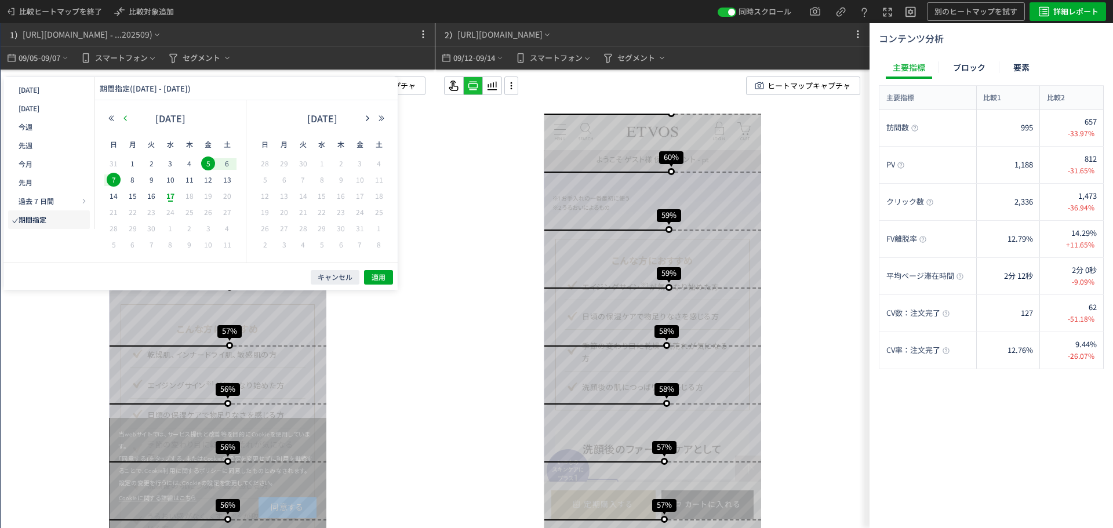
click at [123, 119] on icon "button" at bounding box center [125, 118] width 7 height 7
click at [176, 209] on span "20" at bounding box center [170, 212] width 14 height 14
click at [156, 227] on span "26" at bounding box center [151, 228] width 14 height 14
click at [384, 276] on span "適用" at bounding box center [379, 277] width 14 height 10
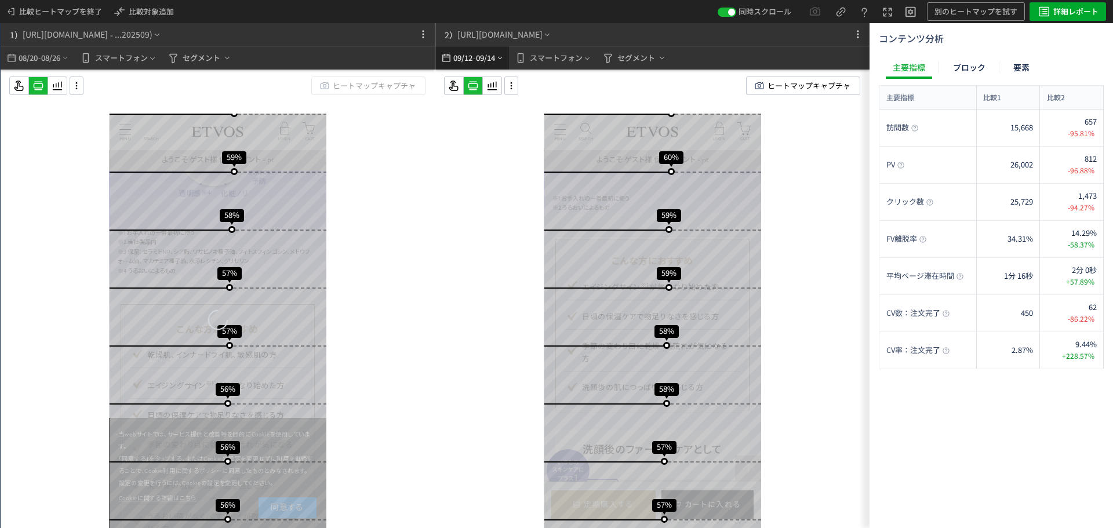
click at [494, 59] on span "09/14" at bounding box center [486, 57] width 20 height 23
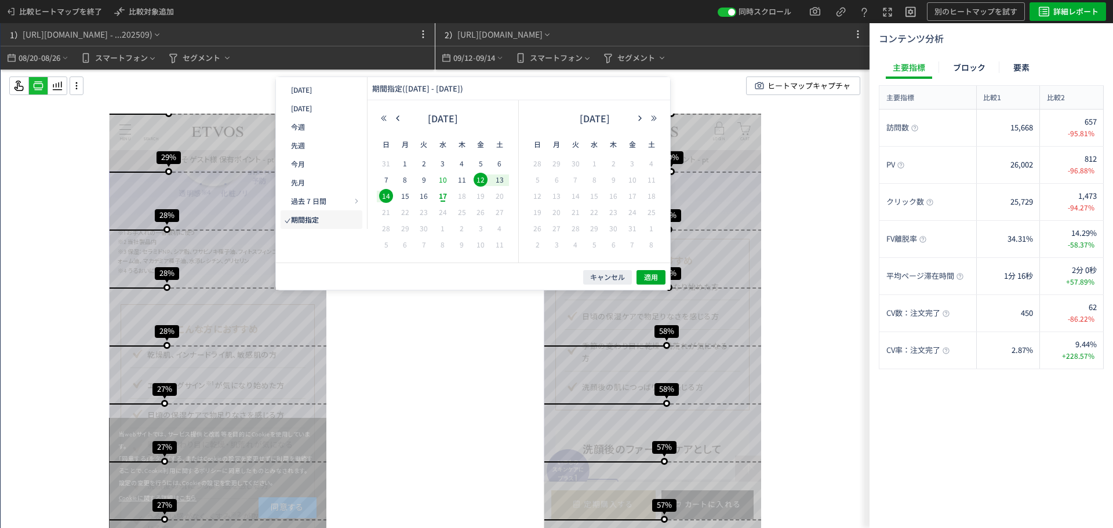
click at [444, 181] on span "10" at bounding box center [443, 180] width 14 height 14
click at [427, 195] on span "16" at bounding box center [424, 196] width 14 height 14
click at [657, 275] on span "適用" at bounding box center [651, 277] width 14 height 10
